Goal: Find contact information: Find contact information

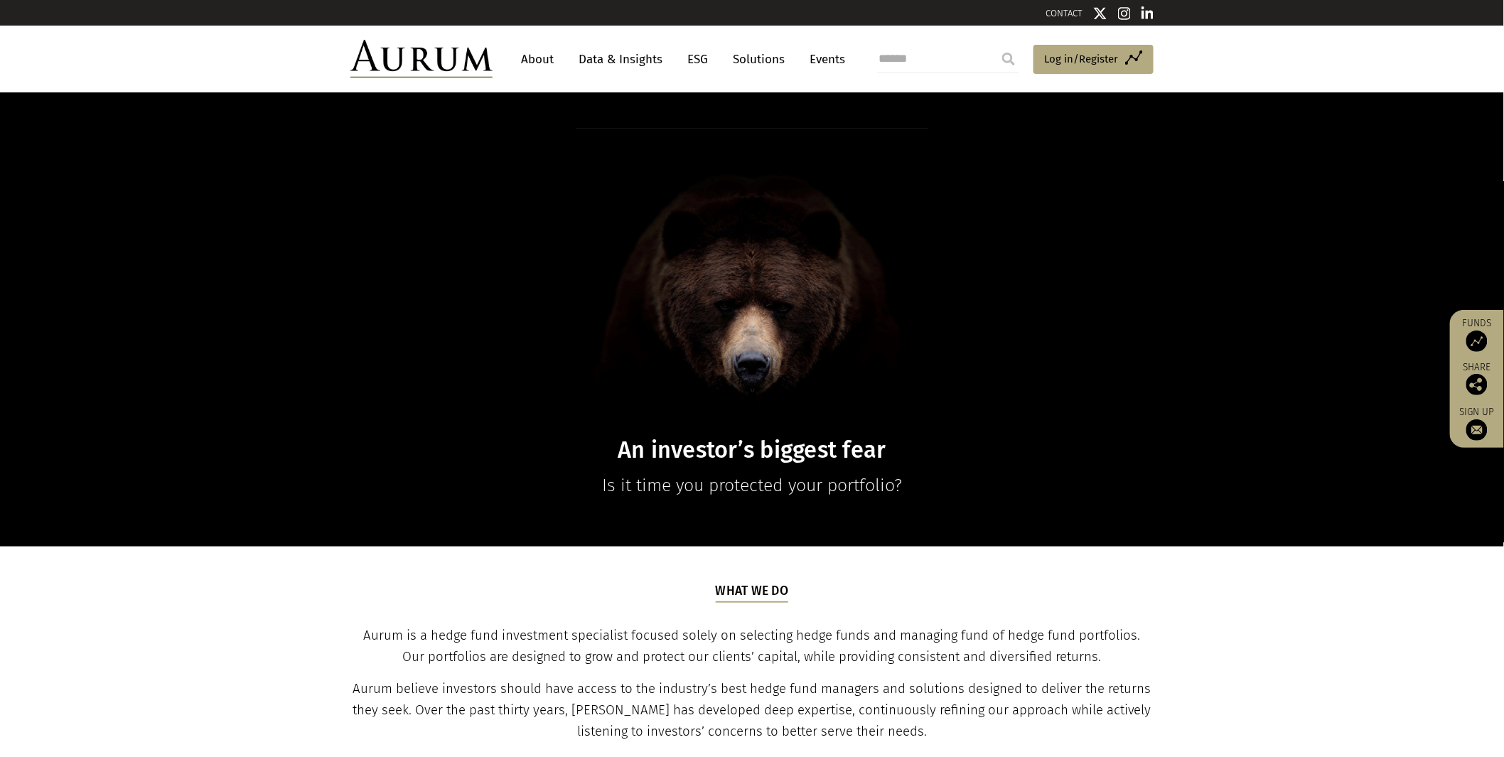
click at [537, 51] on link "About" at bounding box center [537, 59] width 47 height 26
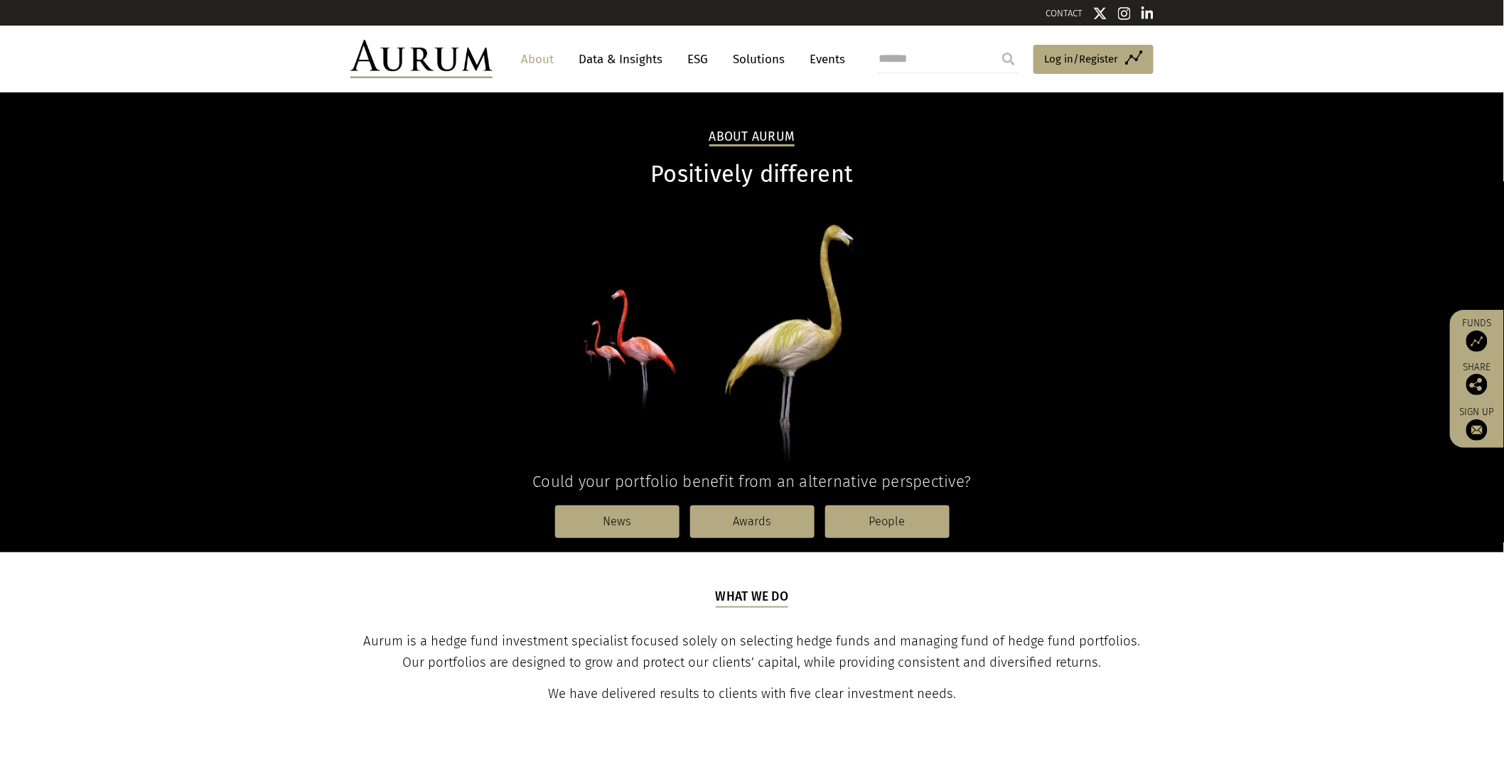
click at [540, 59] on link "About" at bounding box center [537, 59] width 47 height 26
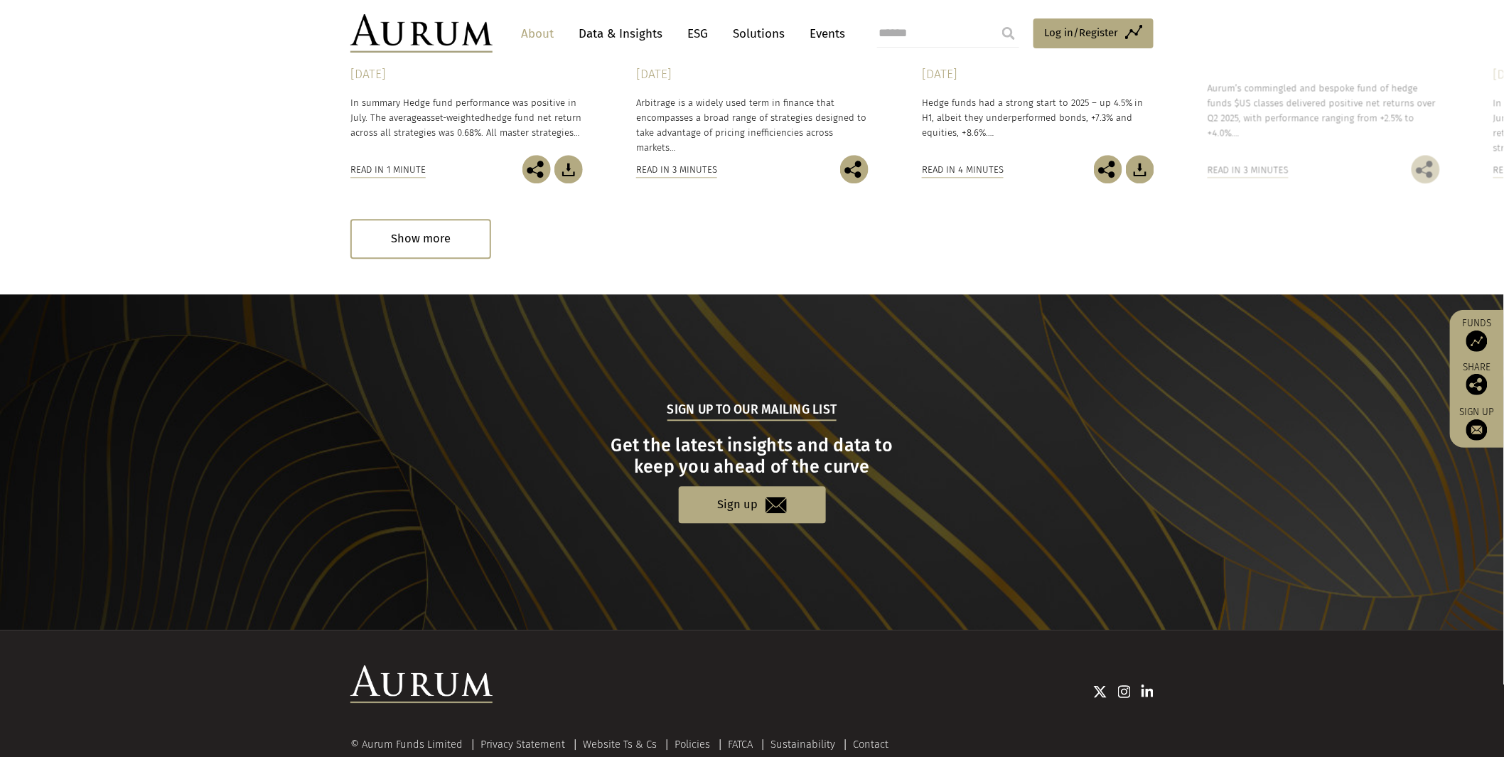
scroll to position [1360, 0]
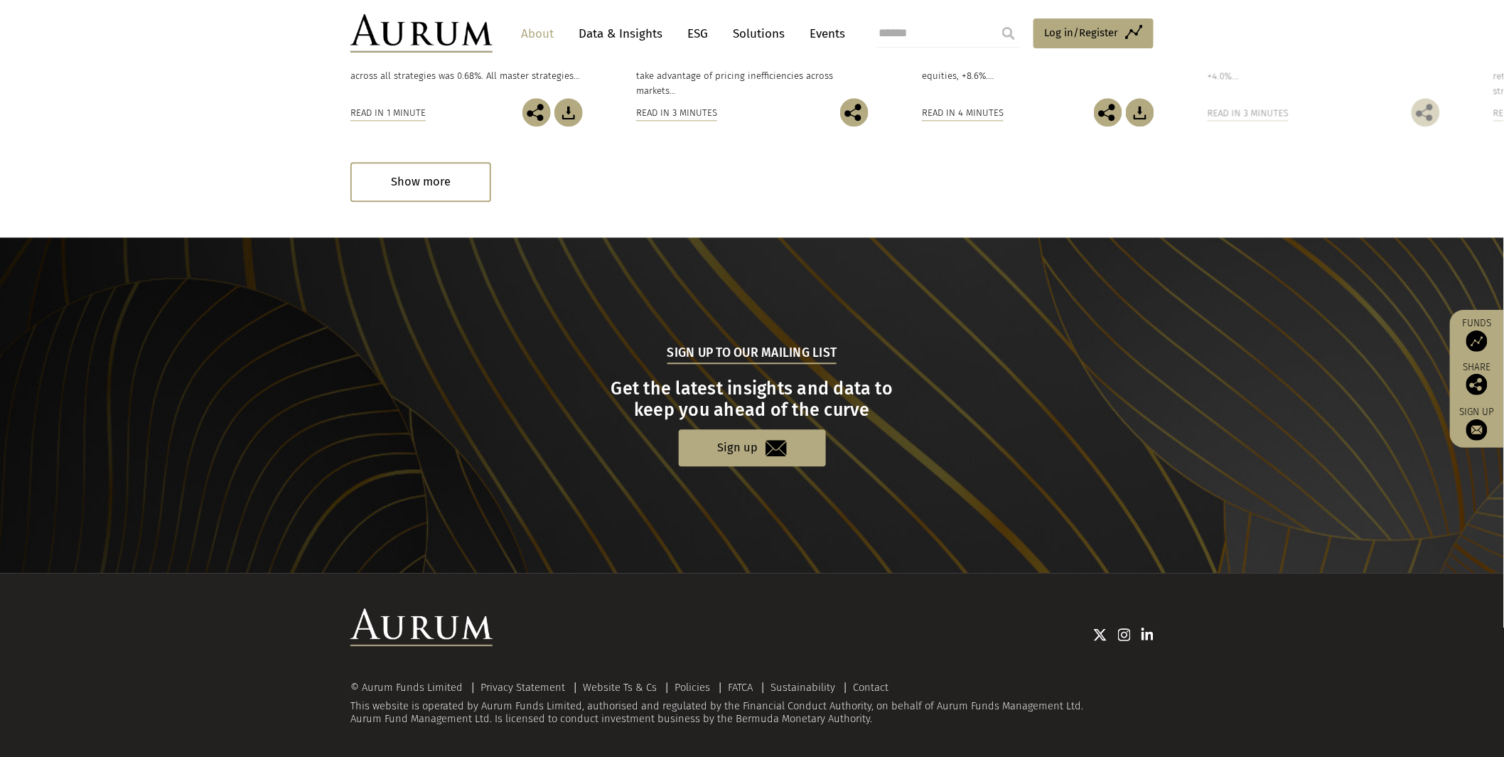
drag, startPoint x: 200, startPoint y: 653, endPoint x: 197, endPoint y: 633, distance: 20.2
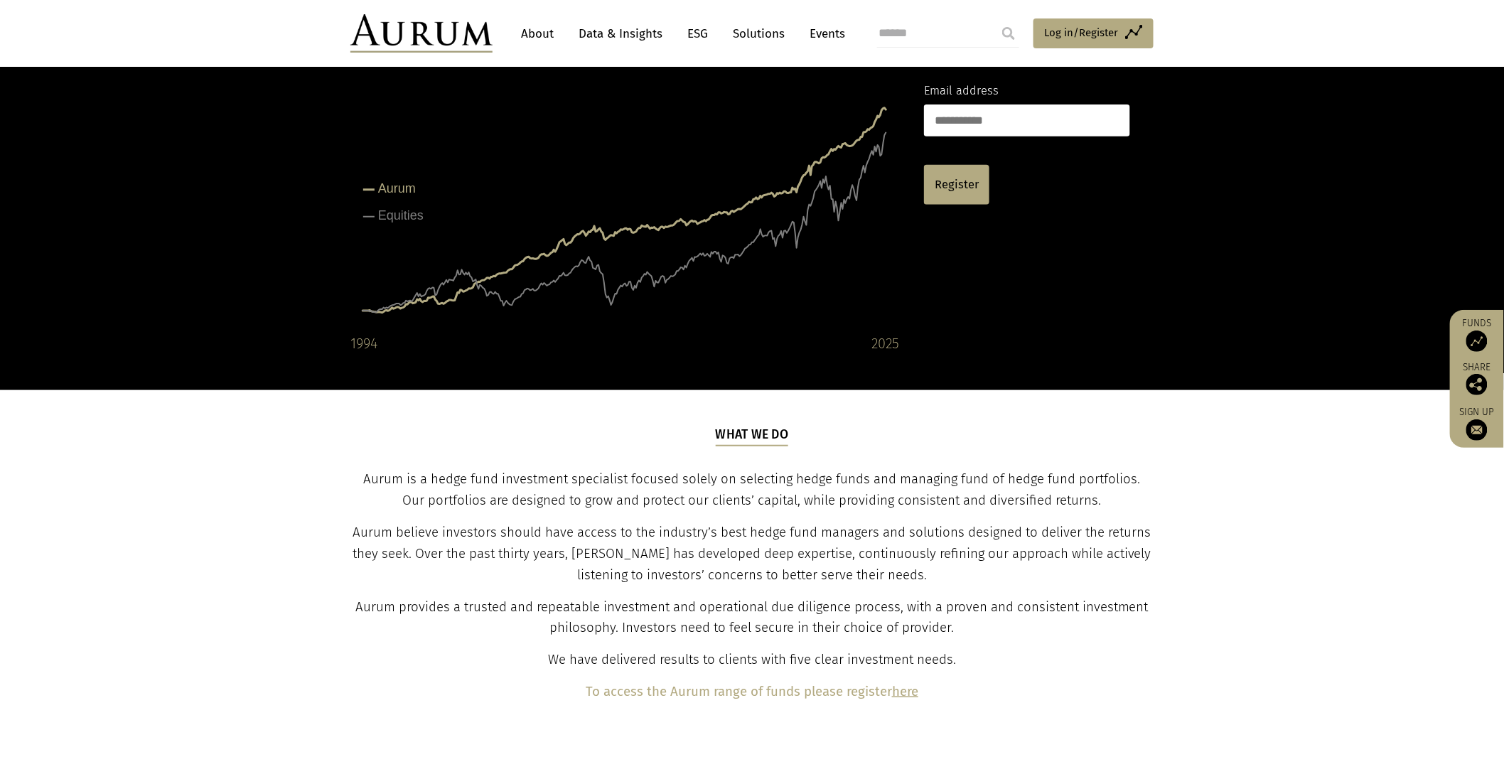
scroll to position [1230, 0]
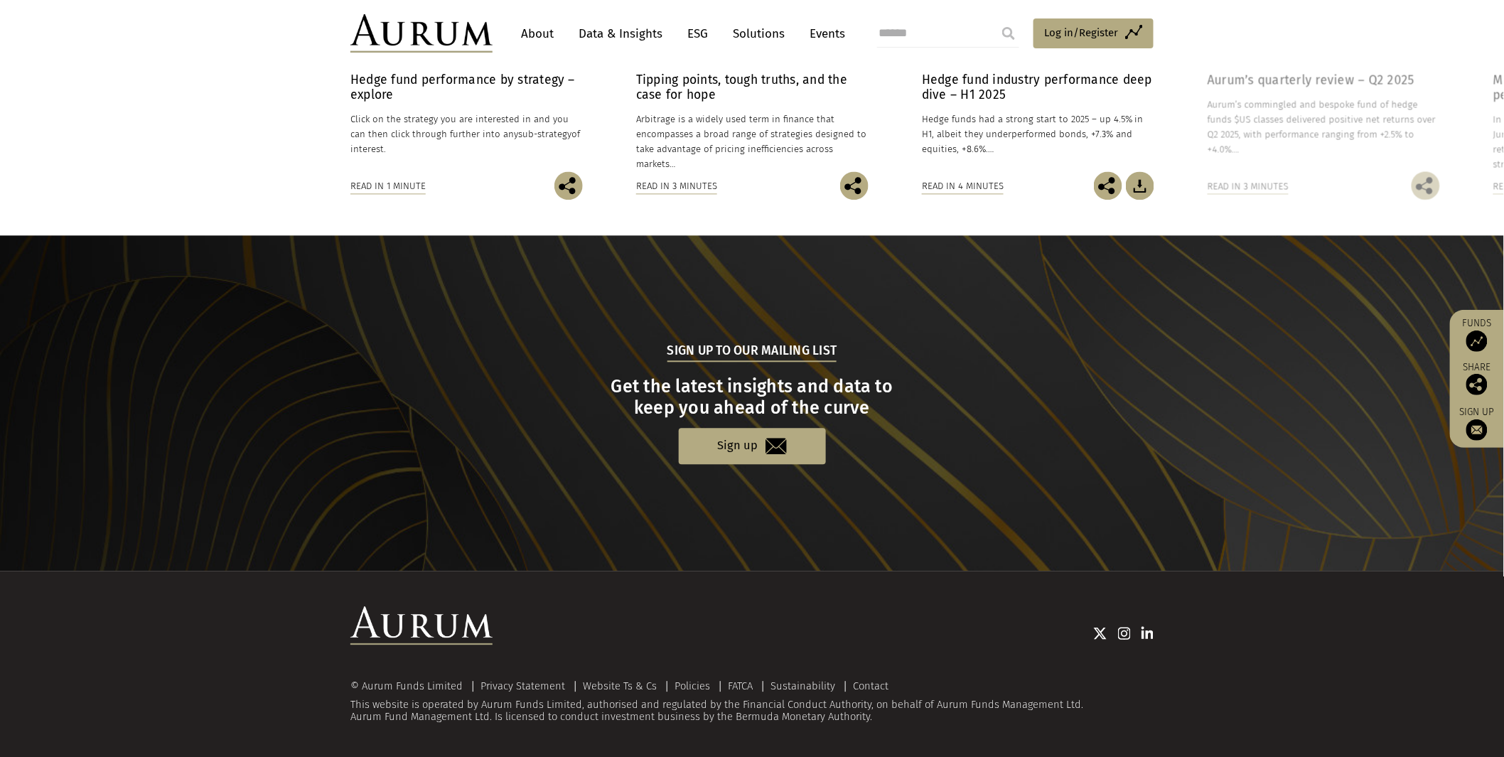
drag, startPoint x: 1167, startPoint y: 375, endPoint x: 1139, endPoint y: 690, distance: 316.2
click at [861, 683] on link "Contact" at bounding box center [871, 686] width 36 height 13
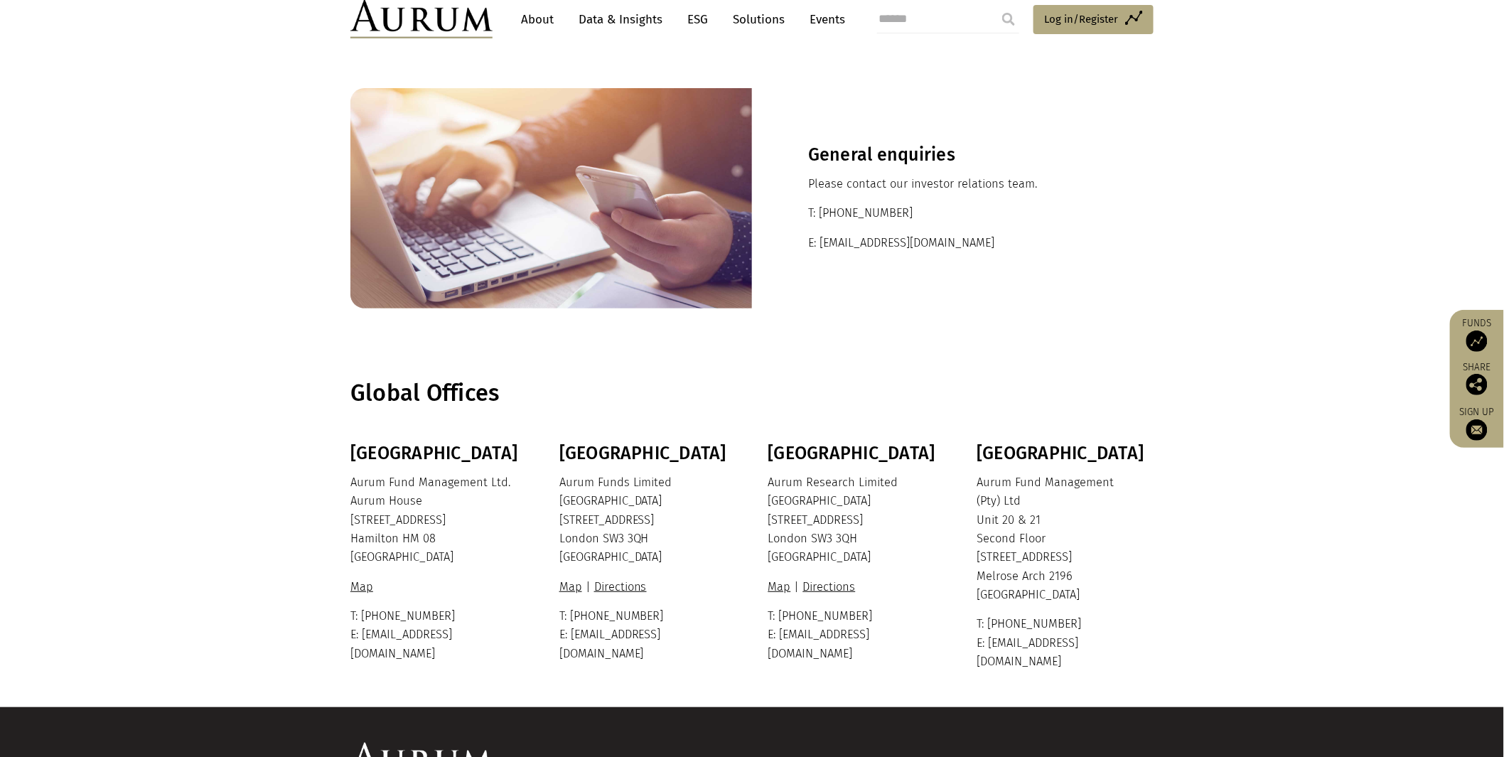
scroll to position [159, 0]
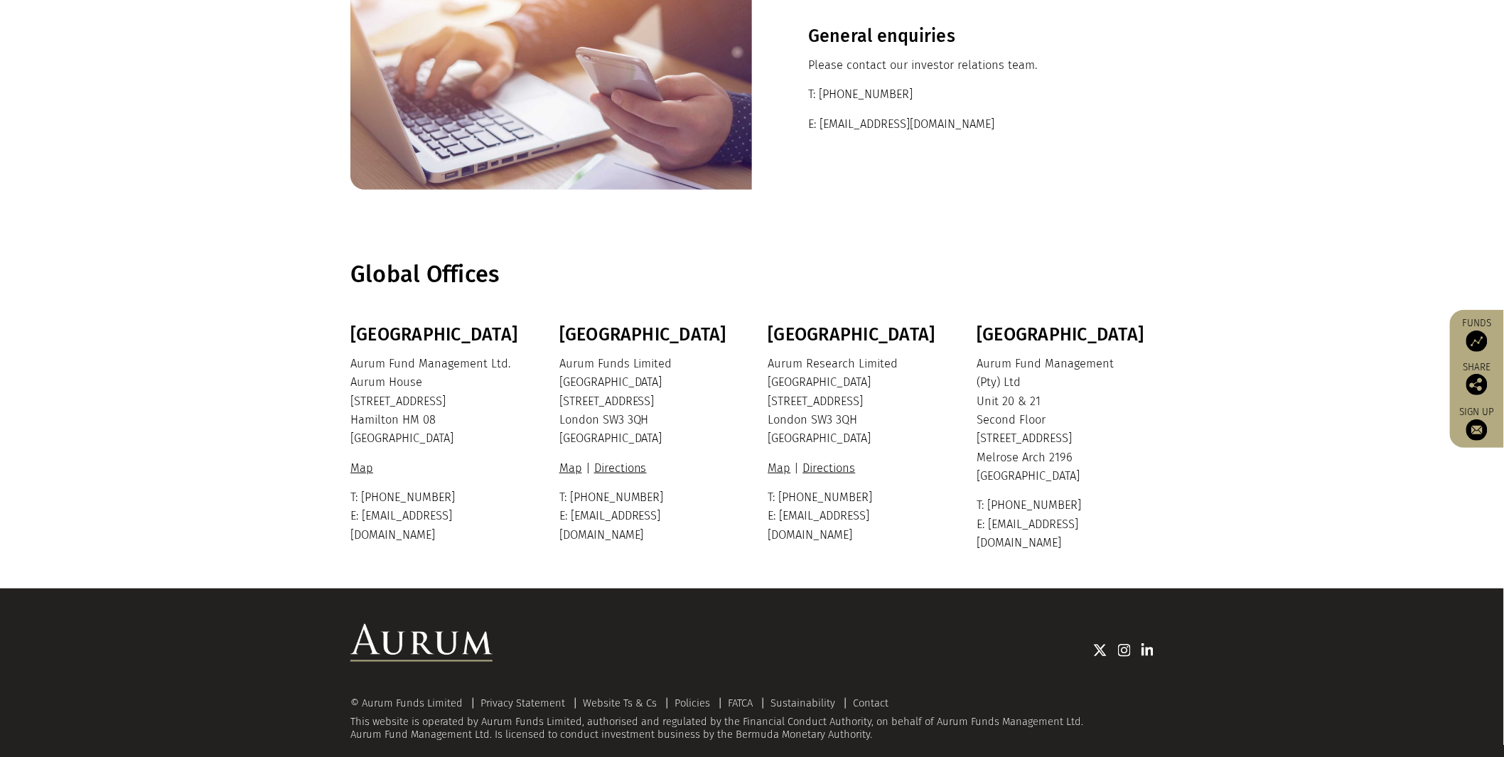
drag, startPoint x: 213, startPoint y: 354, endPoint x: 218, endPoint y: 386, distance: 32.3
